Goal: Task Accomplishment & Management: Manage account settings

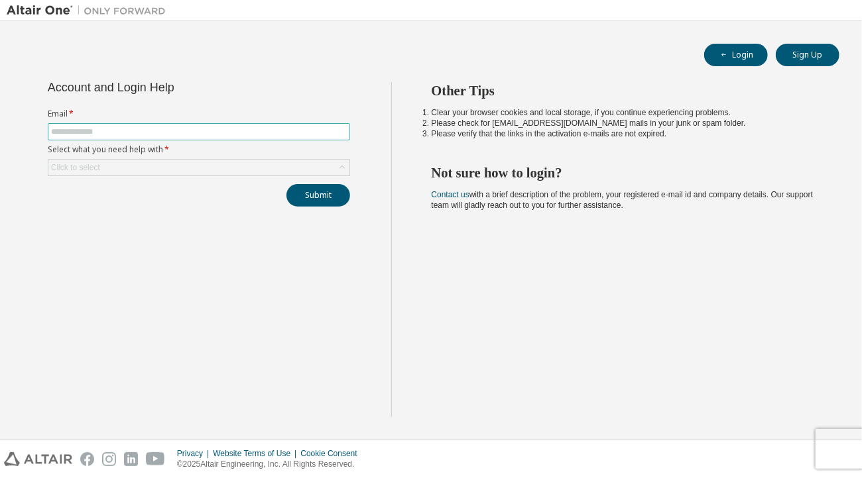
click at [84, 131] on input "text" at bounding box center [199, 132] width 296 height 11
type input "**********"
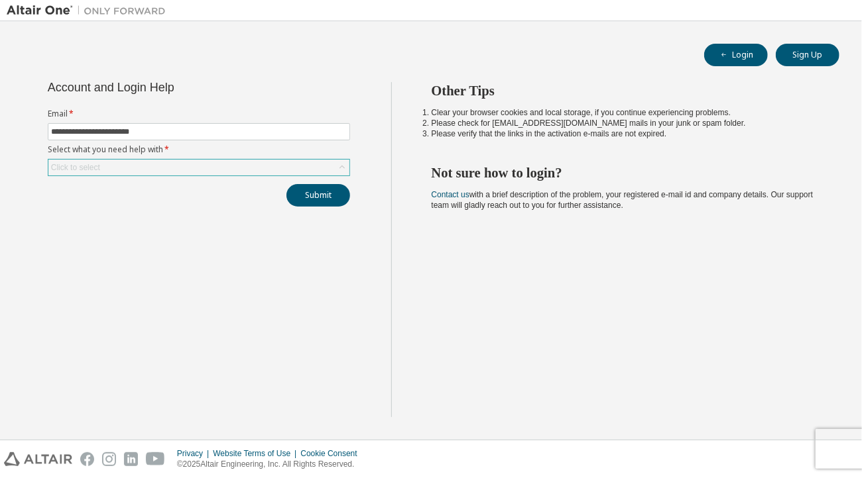
click at [341, 167] on icon at bounding box center [341, 167] width 13 height 13
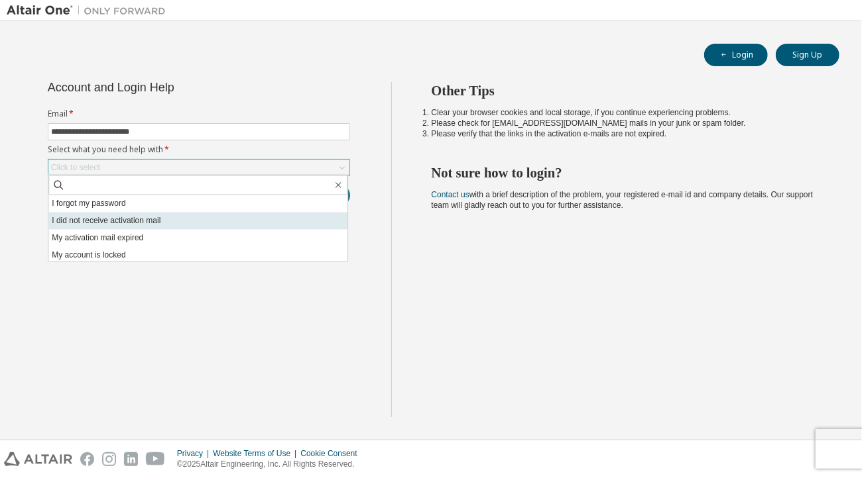
click at [126, 219] on li "I did not receive activation mail" at bounding box center [197, 221] width 299 height 17
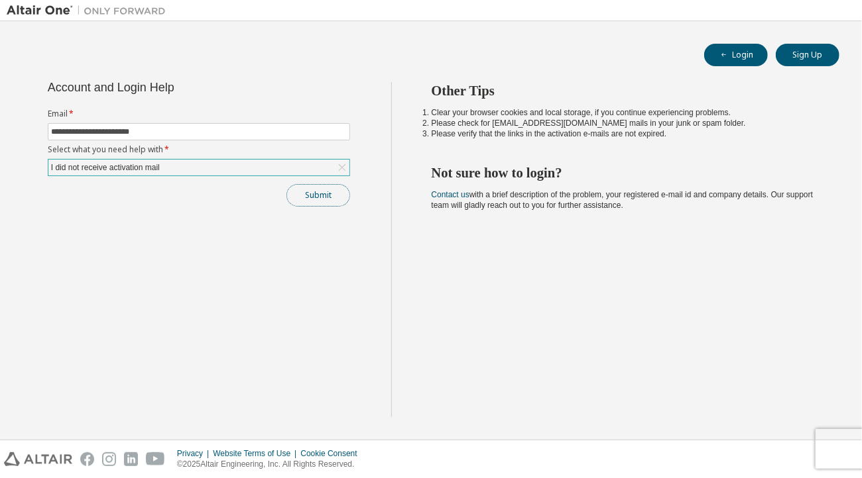
click at [315, 199] on button "Submit" at bounding box center [318, 195] width 64 height 23
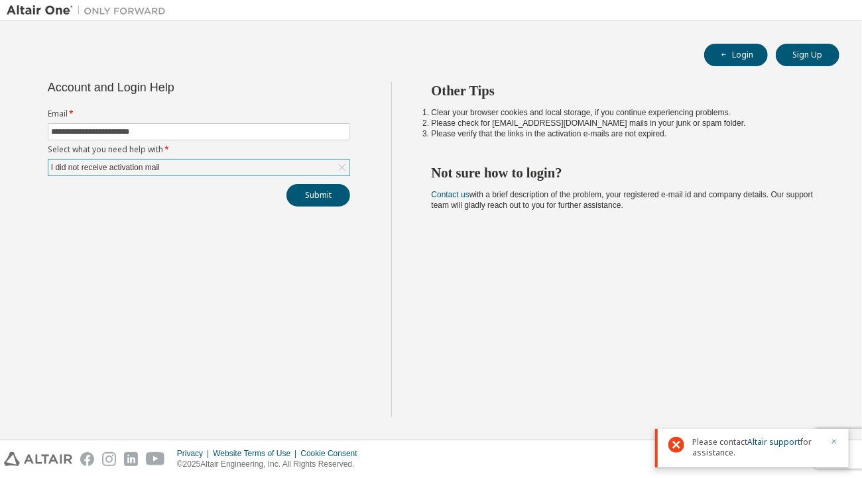
click at [835, 444] on icon "button" at bounding box center [834, 442] width 8 height 8
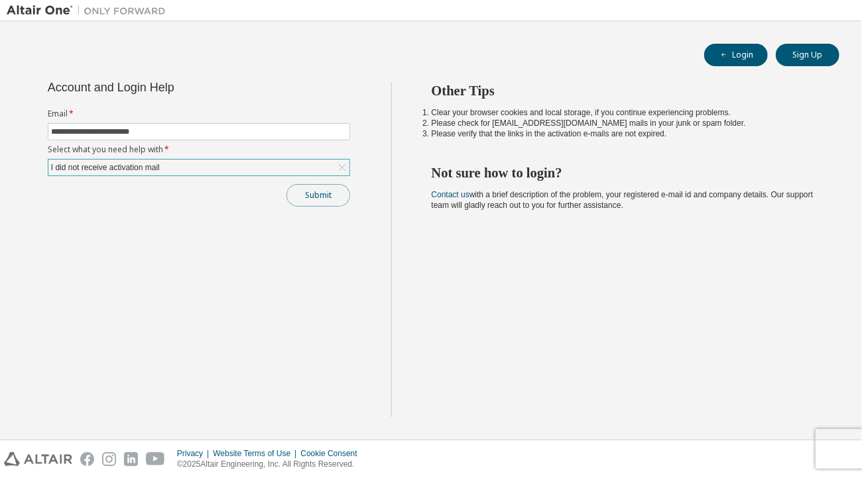
click at [321, 199] on button "Submit" at bounding box center [318, 195] width 64 height 23
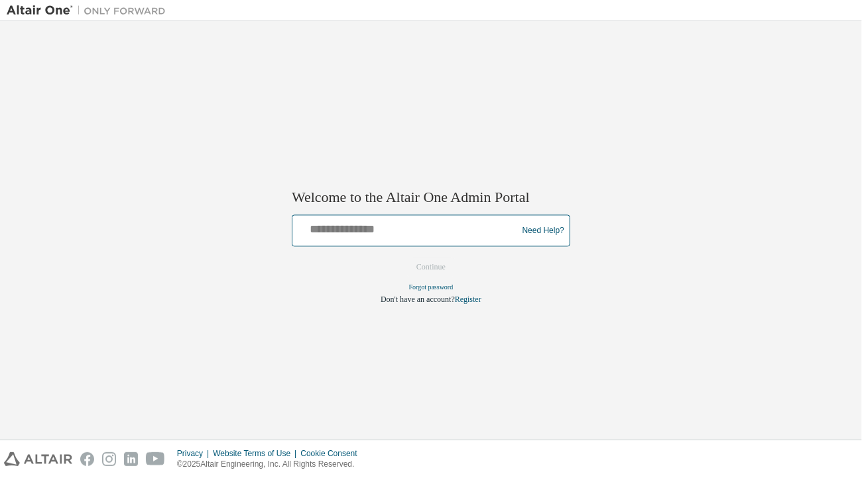
click at [327, 229] on input "text" at bounding box center [407, 228] width 218 height 19
type input "**********"
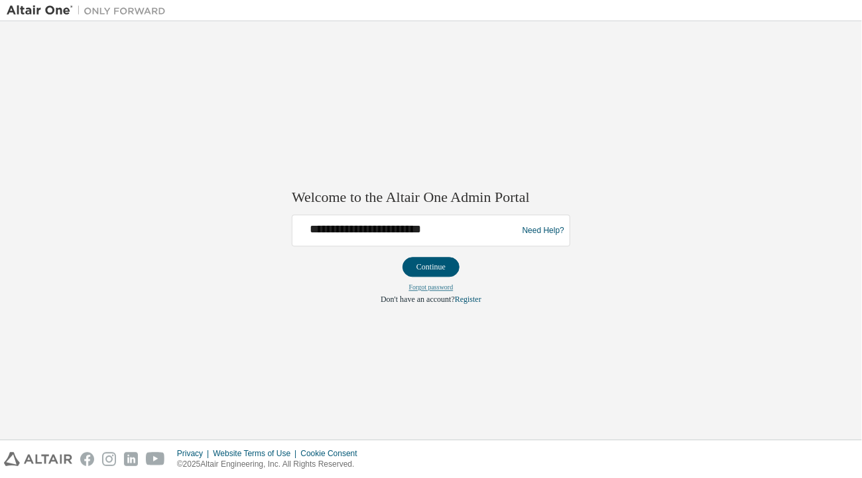
click at [426, 286] on link "Forgot password" at bounding box center [431, 287] width 44 height 7
click at [427, 270] on button "Continue" at bounding box center [430, 268] width 57 height 20
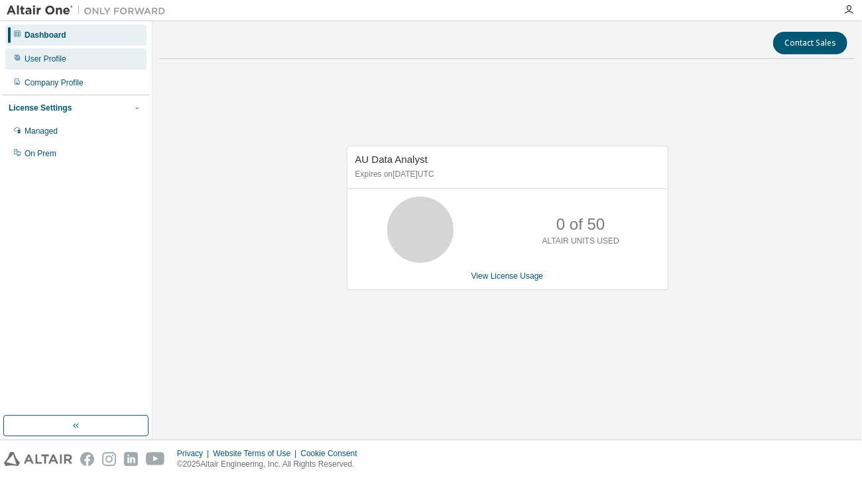
click at [44, 57] on div "User Profile" at bounding box center [46, 59] width 42 height 11
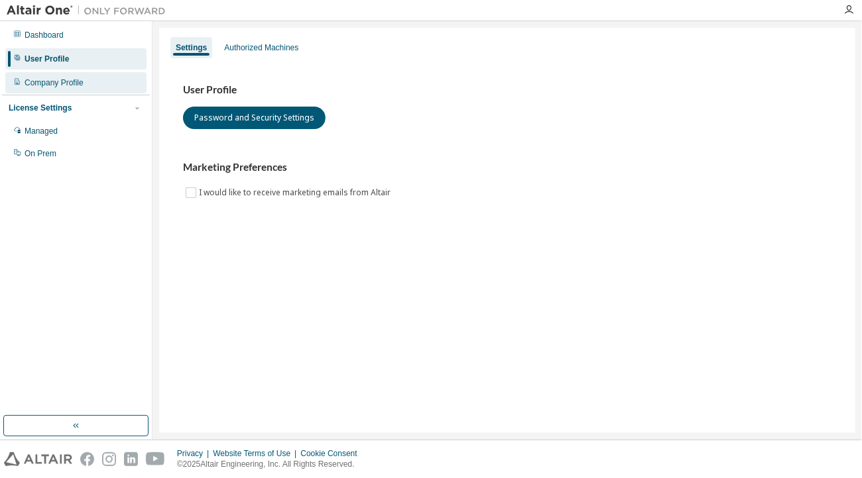
click at [54, 80] on div "Company Profile" at bounding box center [54, 83] width 59 height 11
